Goal: Find specific page/section: Find specific page/section

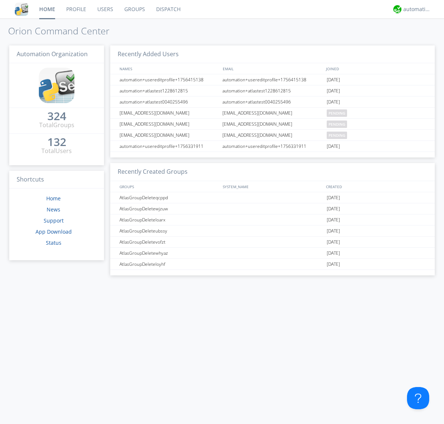
click at [167, 9] on link "Dispatch" at bounding box center [167, 9] width 35 height 18
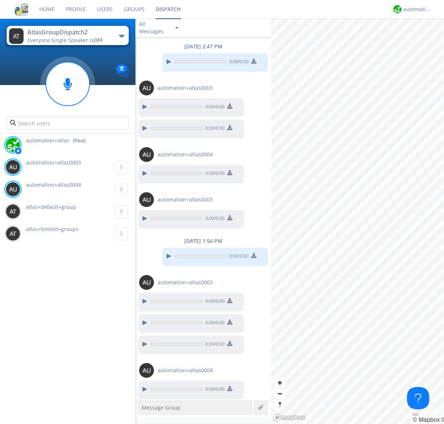
scroll to position [47, 0]
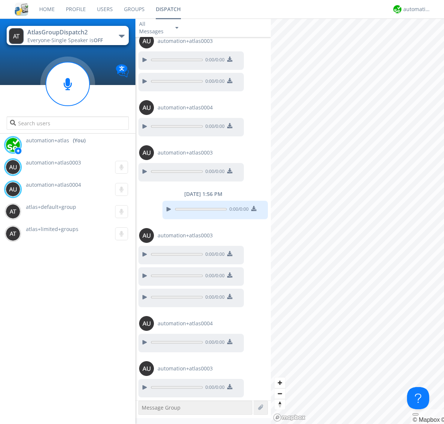
click at [121, 36] on div "button" at bounding box center [122, 36] width 6 height 3
click at [0, 0] on span "AtlasGroupDispatch" at bounding box center [0, 0] width 0 height 0
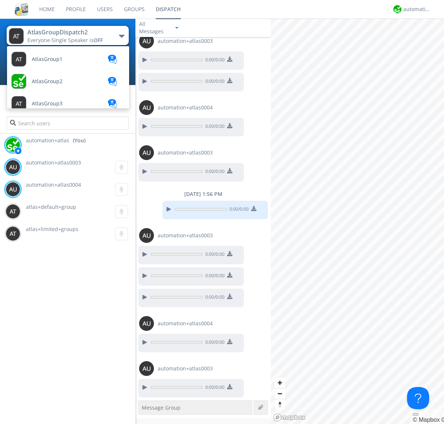
scroll to position [43, 0]
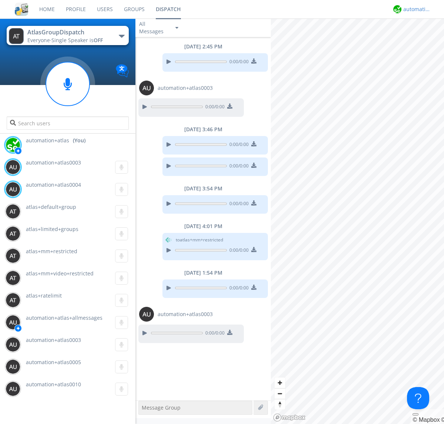
click at [415, 9] on div "automation+atlas" at bounding box center [417, 9] width 28 height 7
